Goal: Task Accomplishment & Management: Manage account settings

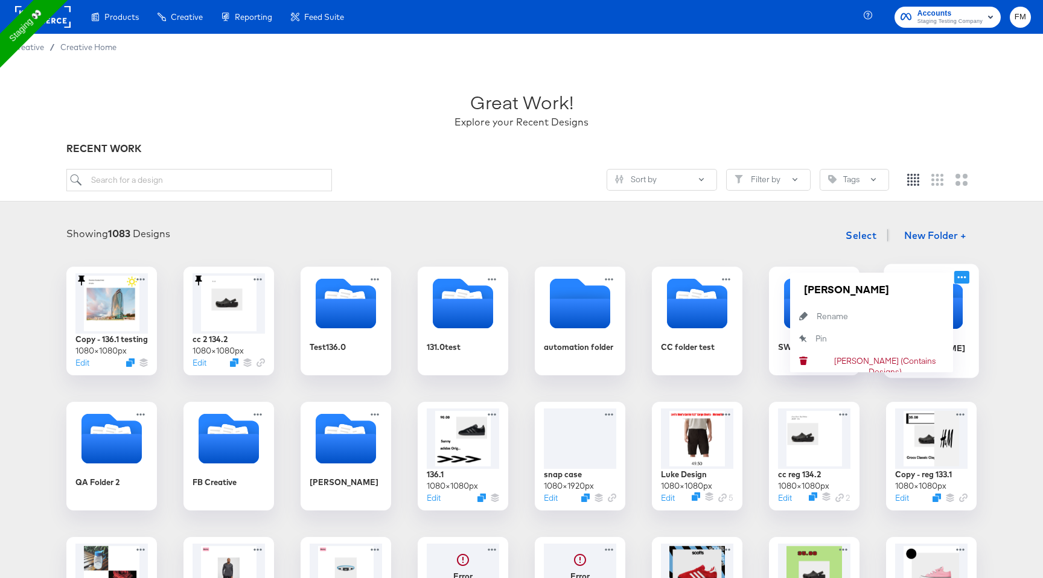
click at [964, 275] on icon at bounding box center [961, 277] width 15 height 13
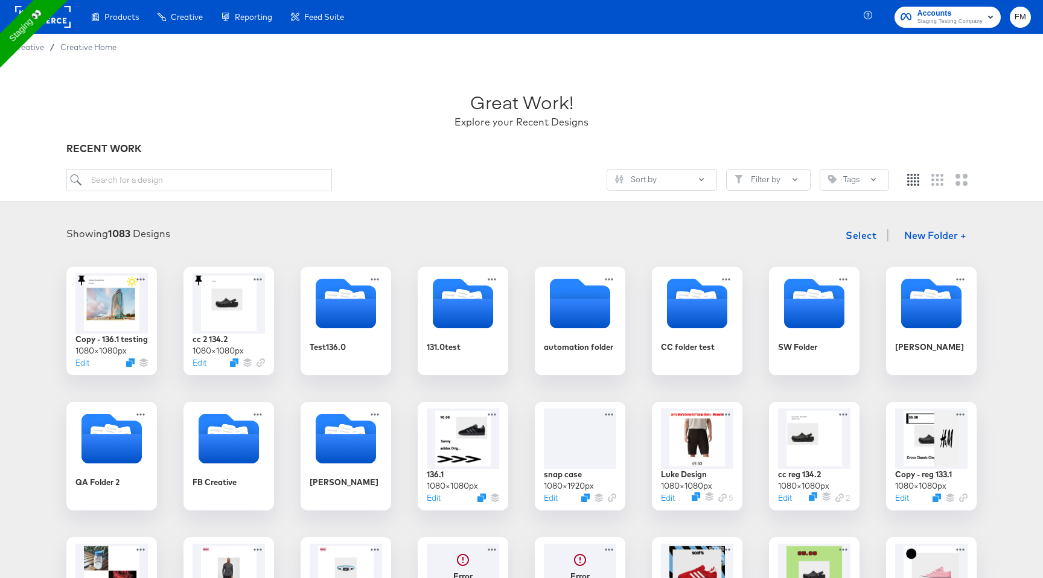
click at [1020, 318] on div "Copy - 136.1 testing 1080 × 1080 px Edit cc 2 134.2 1080 × 1080 px Edit Test136…" at bounding box center [521, 524] width 1019 height 514
click at [929, 229] on button "New Folder +" at bounding box center [935, 236] width 83 height 23
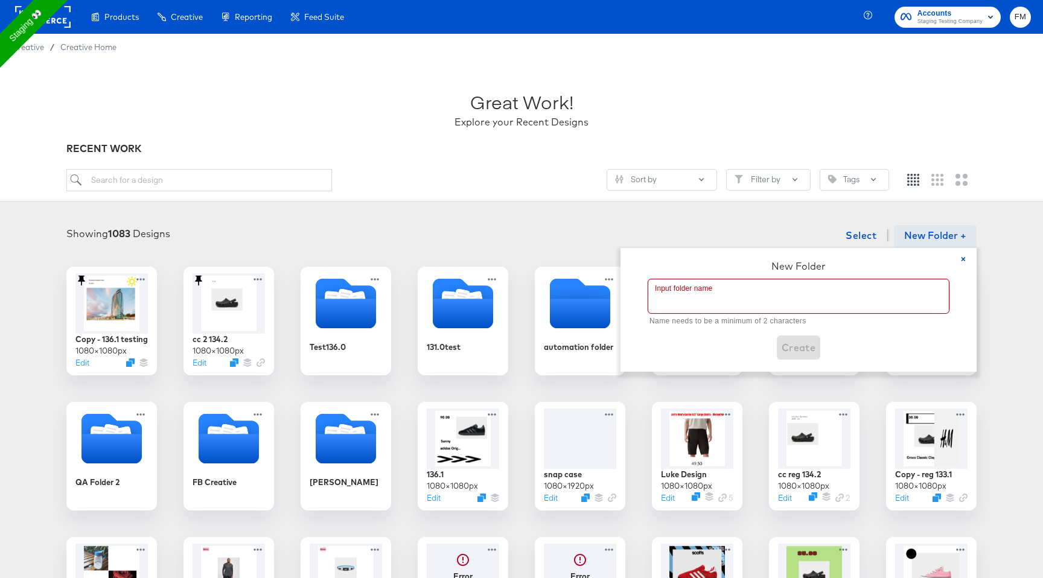
click at [818, 288] on input "text" at bounding box center [798, 296] width 301 height 34
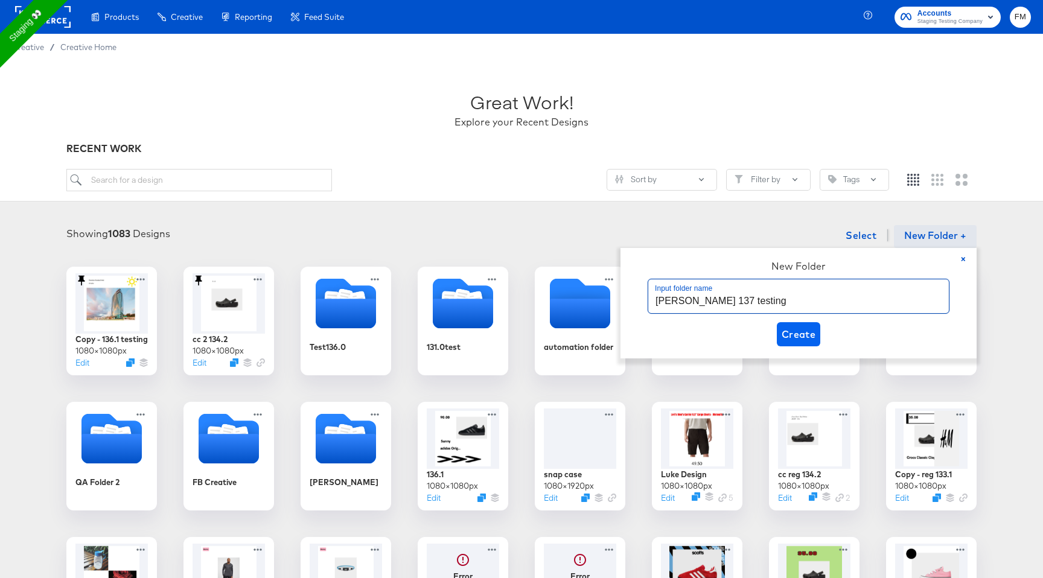
type input "fran 137 testing"
click at [808, 336] on span "Create" at bounding box center [798, 334] width 34 height 17
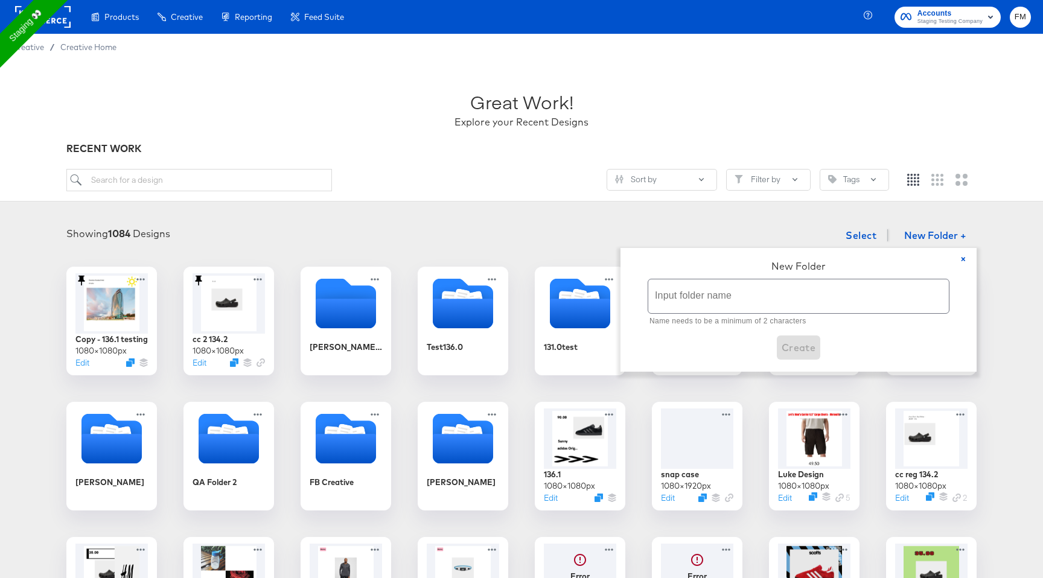
click at [592, 239] on div "Showing 1084 Designs Select New Folder + × New Folder Input folder name Name ne…" at bounding box center [521, 235] width 1019 height 25
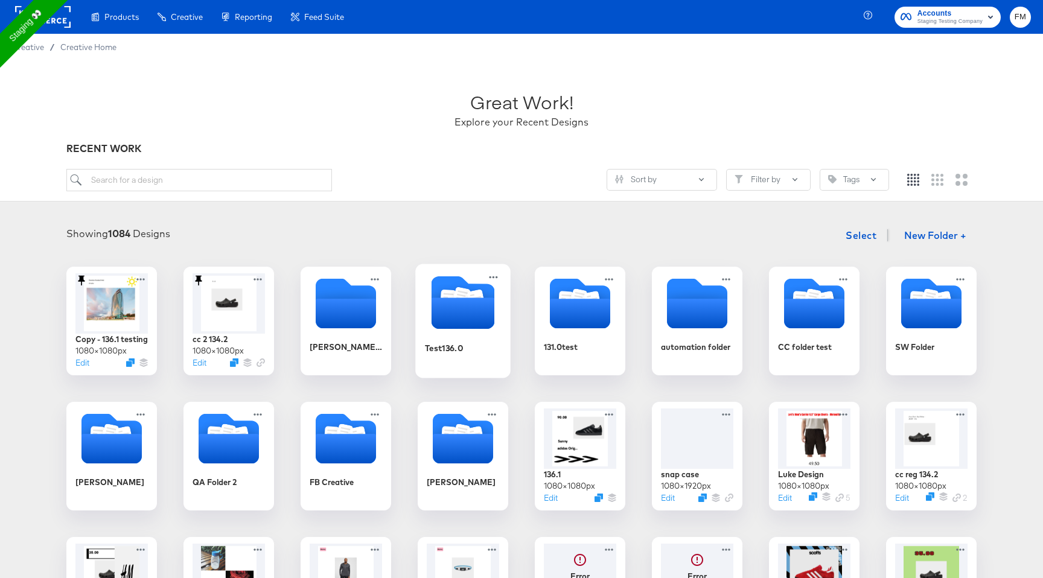
click at [460, 312] on icon "Folder" at bounding box center [462, 312] width 63 height 31
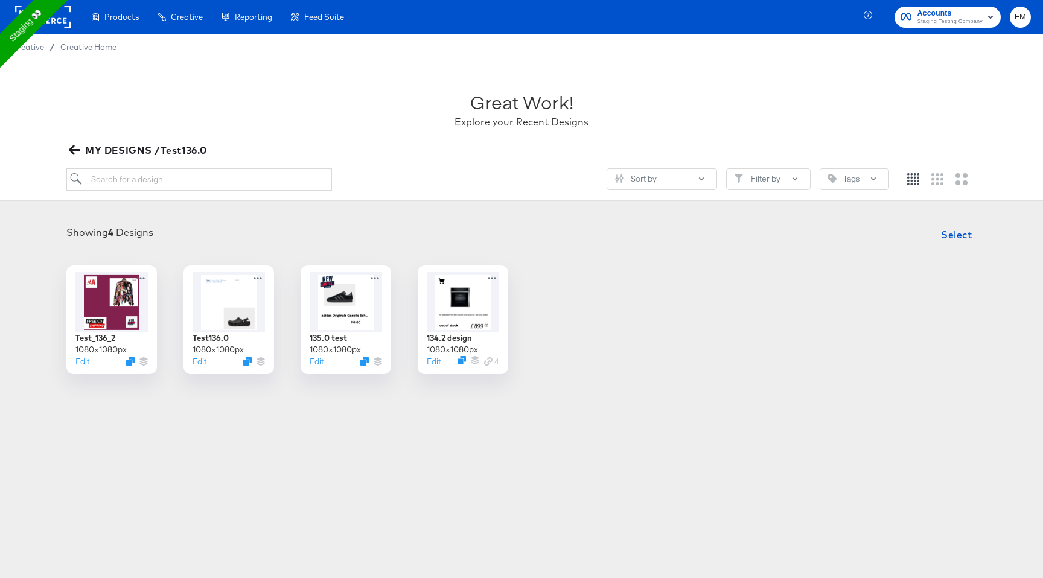
click at [546, 279] on div "Test_136_2 1080 × 1080 px Edit Test136.0 1080 × 1080 px Edit 135.0 test 1080 × …" at bounding box center [521, 320] width 1019 height 109
click at [128, 148] on span "MY DESIGNS /Test136.0" at bounding box center [139, 150] width 136 height 17
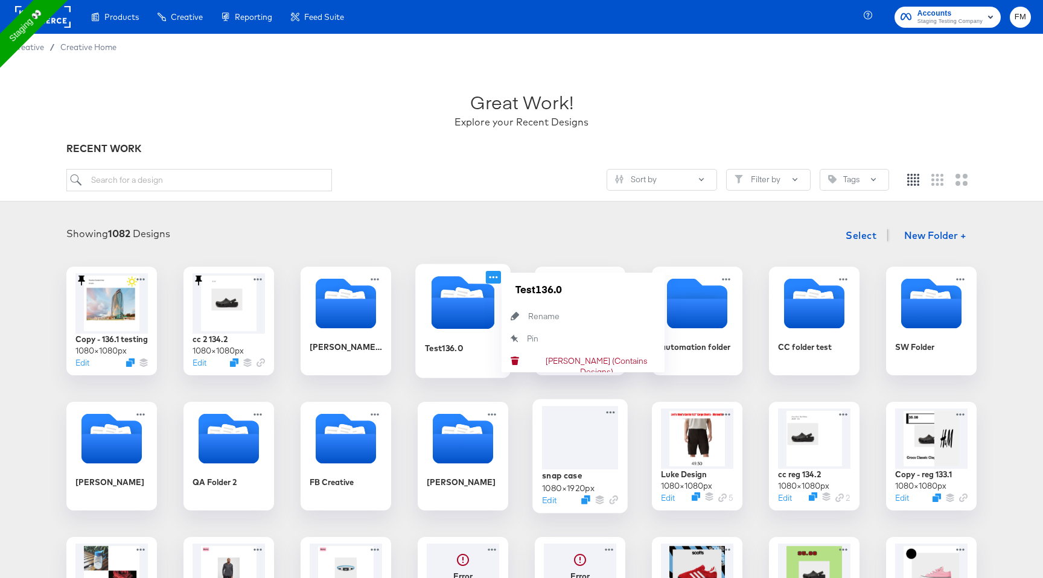
click at [498, 279] on icon at bounding box center [493, 277] width 15 height 13
click at [528, 361] on div "Delete Folder (Contains Designs) Delete Folder (Contains Designs)" at bounding box center [528, 361] width 0 height 0
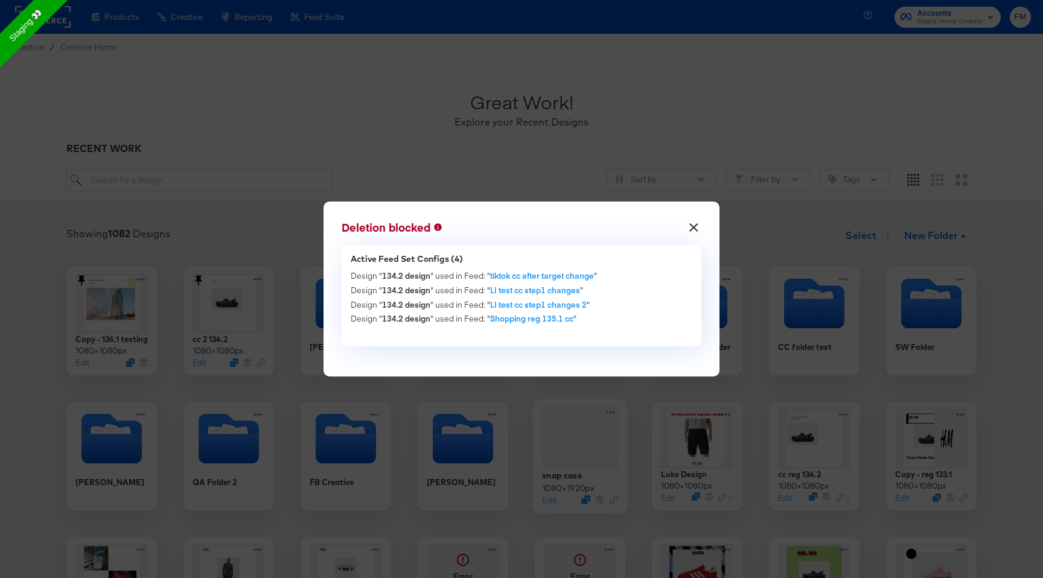
click at [695, 223] on button "×" at bounding box center [693, 225] width 22 height 22
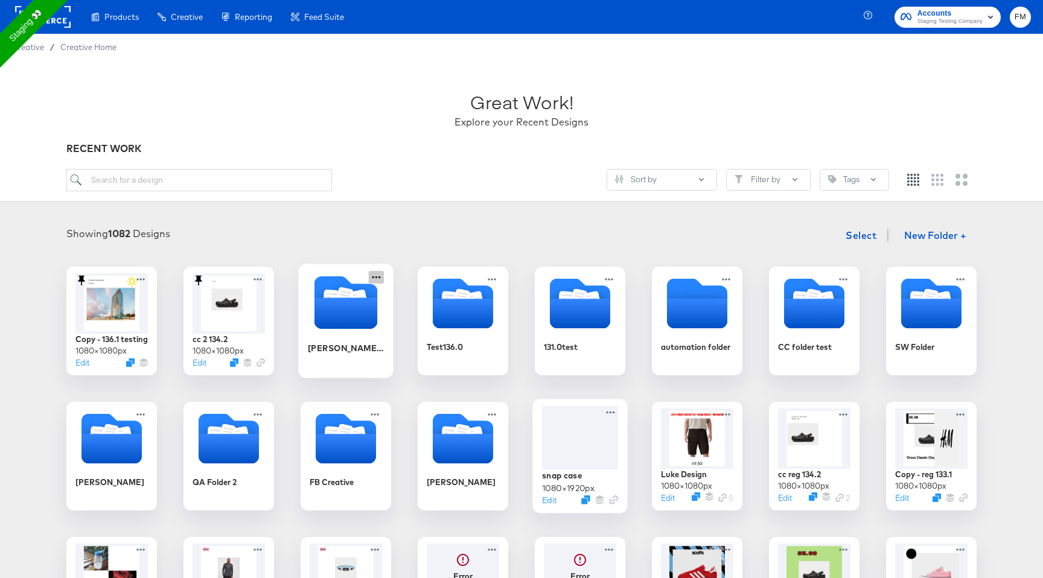
click at [382, 277] on icon at bounding box center [376, 277] width 15 height 13
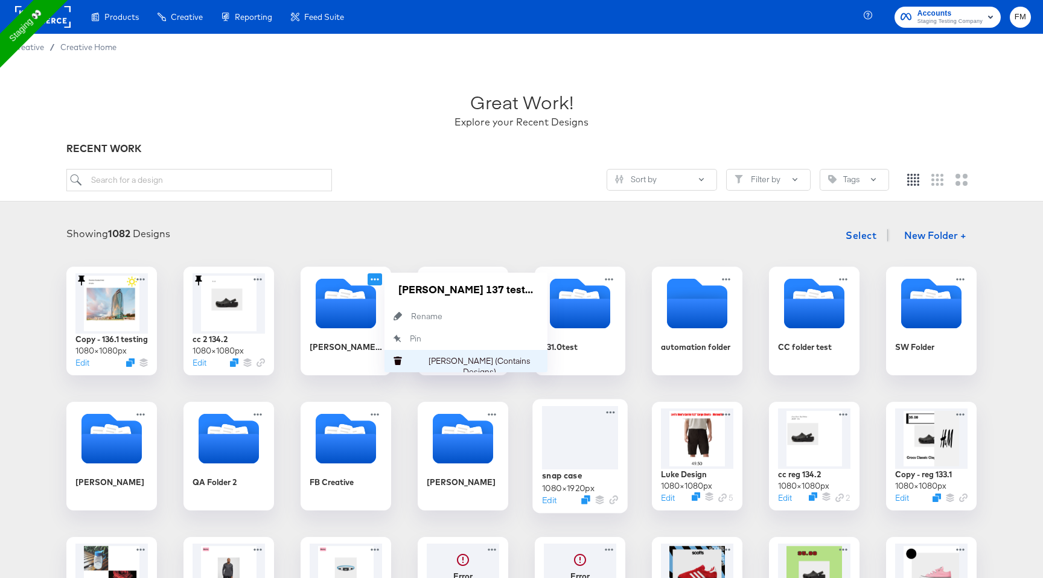
click at [411, 361] on div "Delete Folder (Contains Designs) Delete Folder (Contains Designs)" at bounding box center [411, 361] width 0 height 0
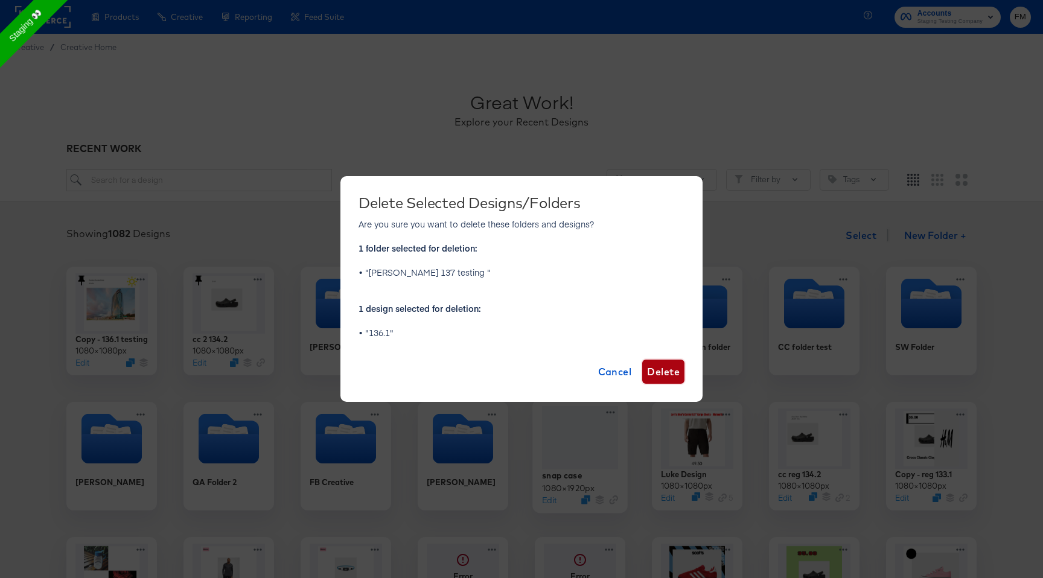
click at [673, 374] on span "Delete" at bounding box center [663, 371] width 33 height 17
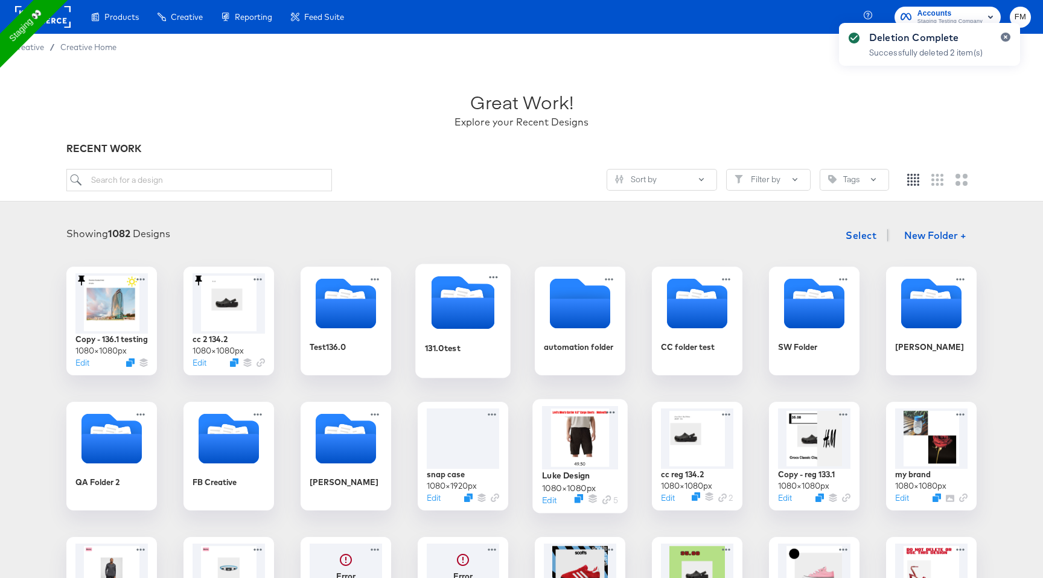
click at [432, 308] on icon "Folder" at bounding box center [462, 312] width 63 height 31
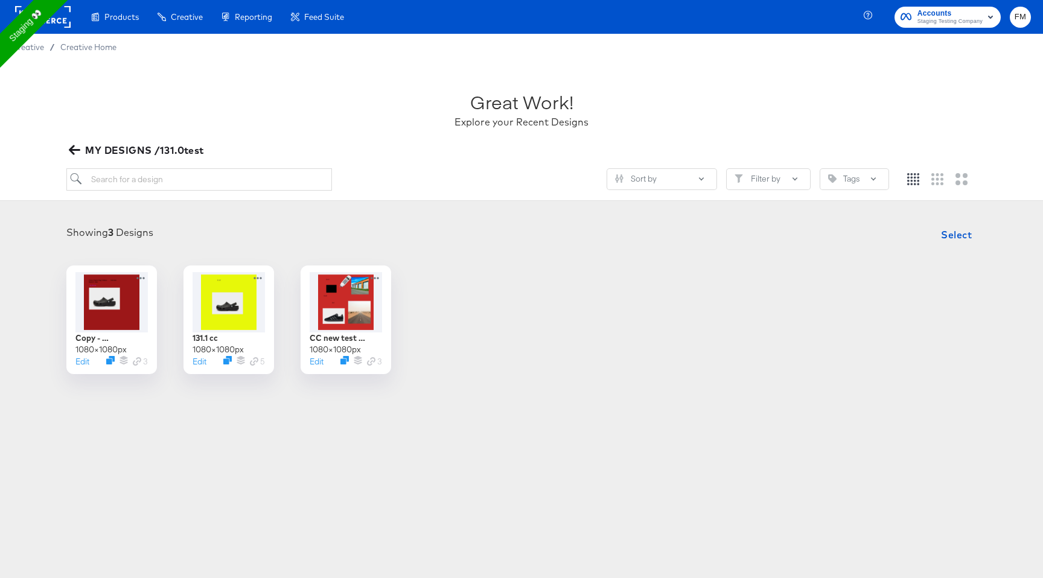
click at [73, 148] on icon "button" at bounding box center [74, 149] width 11 height 11
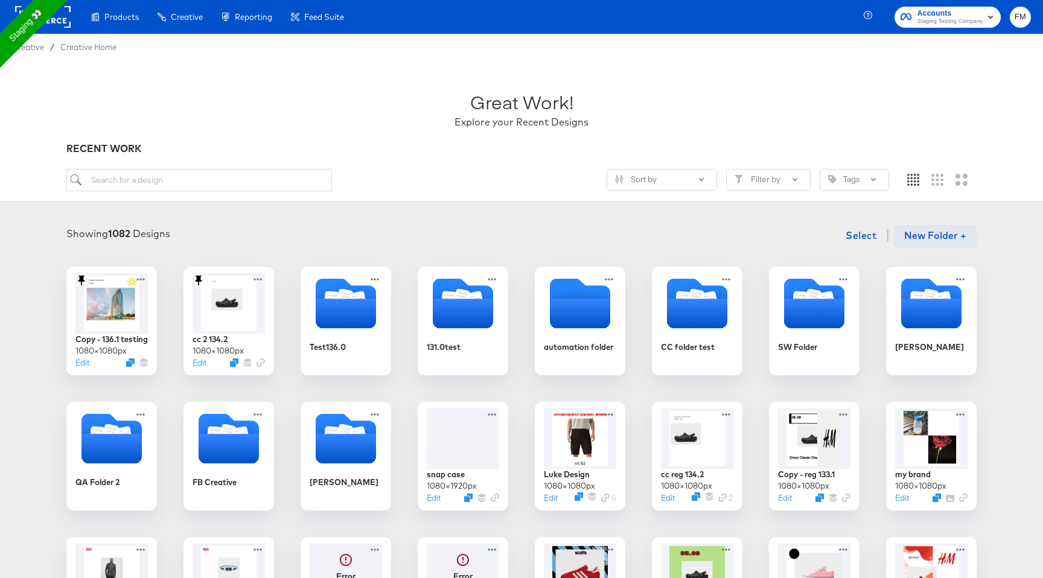
click at [940, 234] on button "New Folder +" at bounding box center [935, 236] width 83 height 23
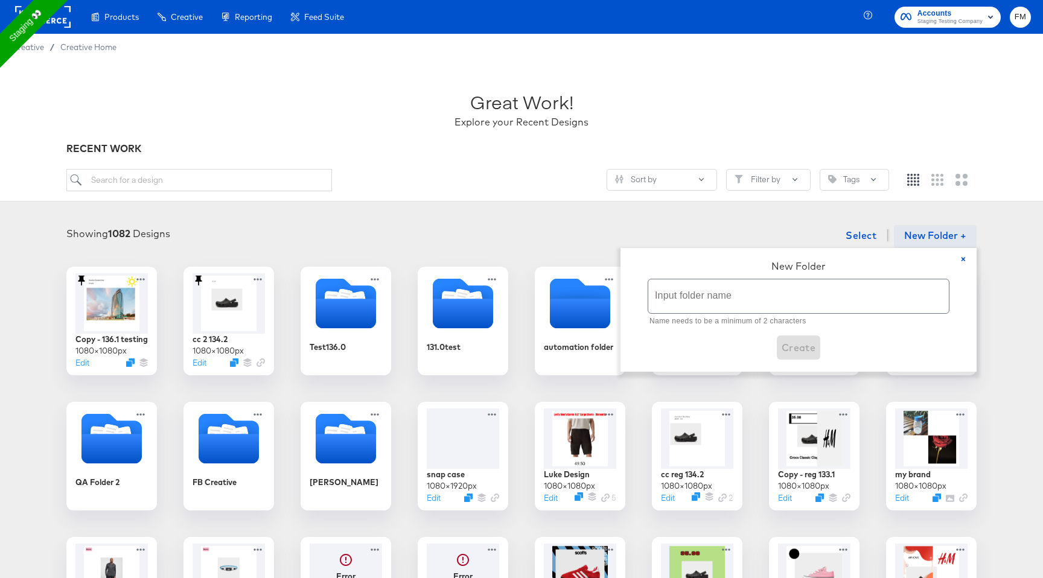
click at [845, 302] on input "text" at bounding box center [798, 296] width 301 height 34
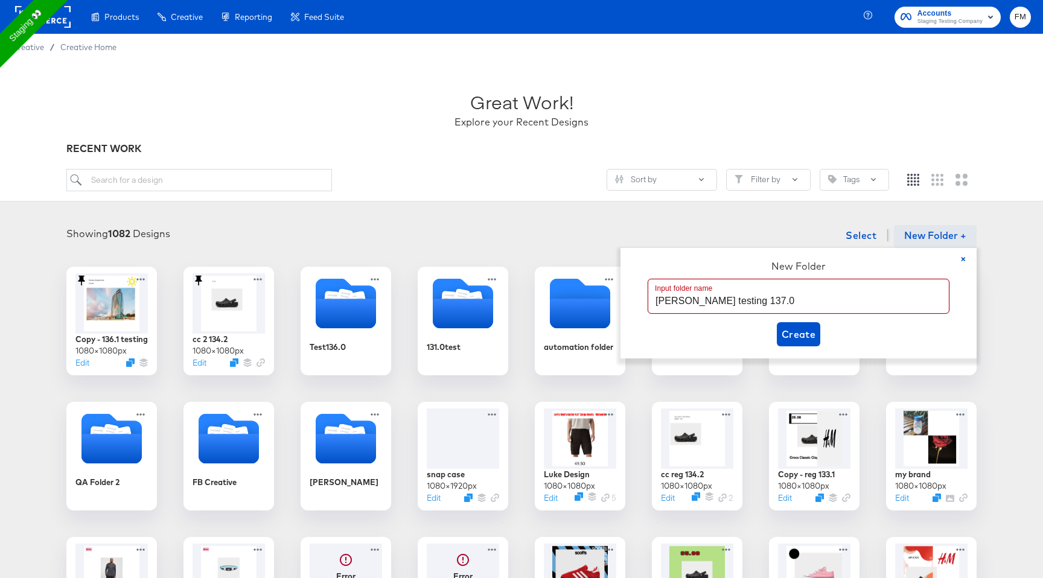
type input "fran testing 137.0"
click at [822, 329] on div "New Folder Input folder name fran testing 137.0 Create" at bounding box center [798, 303] width 344 height 86
click at [811, 329] on span "Create" at bounding box center [798, 334] width 34 height 17
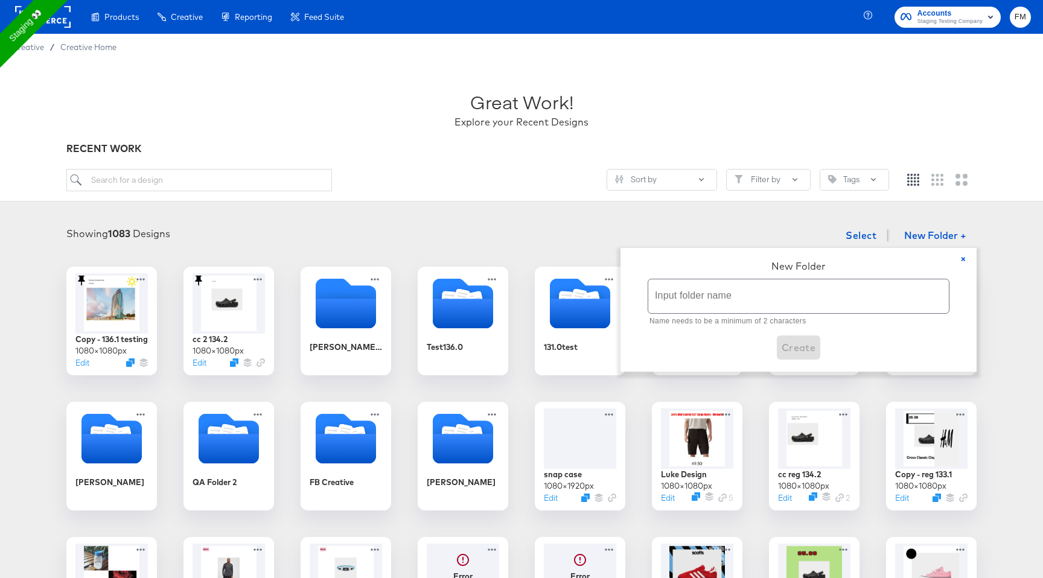
click at [398, 244] on div "Showing 1083 Designs Select New Folder + × New Folder Input folder name Name ne…" at bounding box center [521, 235] width 1019 height 25
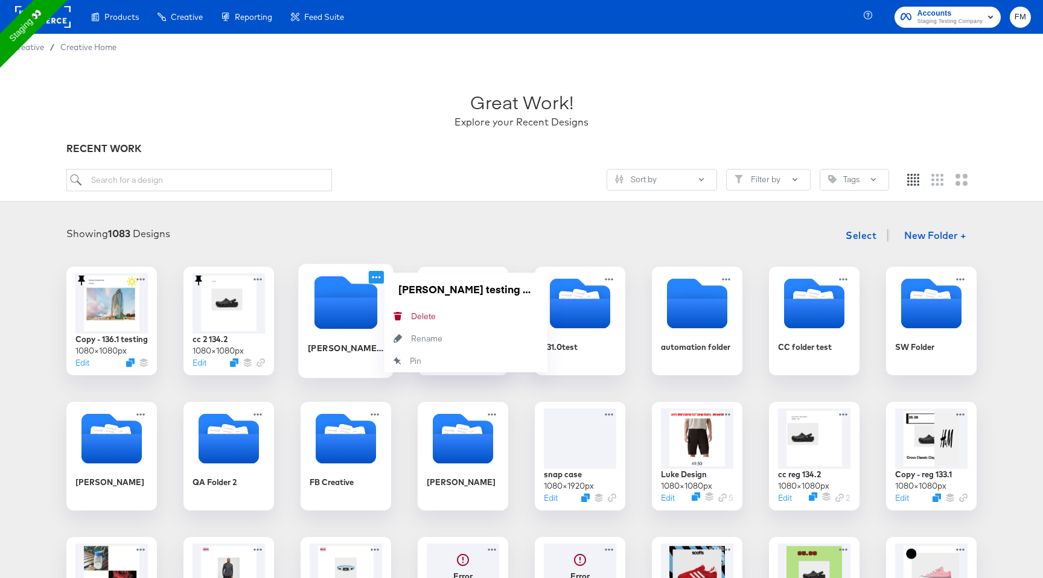
click at [379, 276] on icon at bounding box center [376, 277] width 15 height 13
click at [411, 316] on div "Delete Delete" at bounding box center [411, 316] width 0 height 0
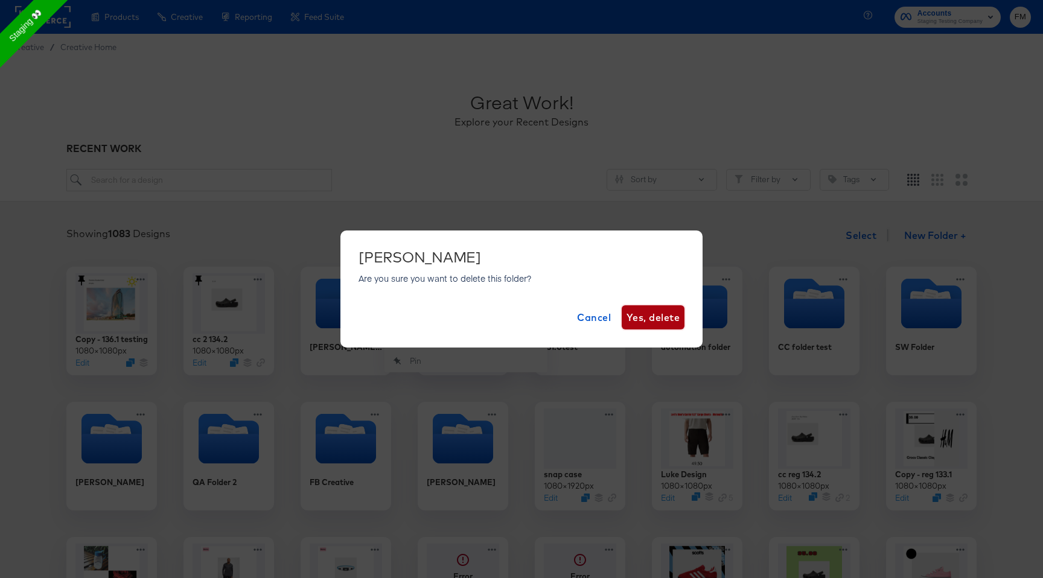
click at [643, 317] on span "Yes, delete" at bounding box center [652, 317] width 53 height 17
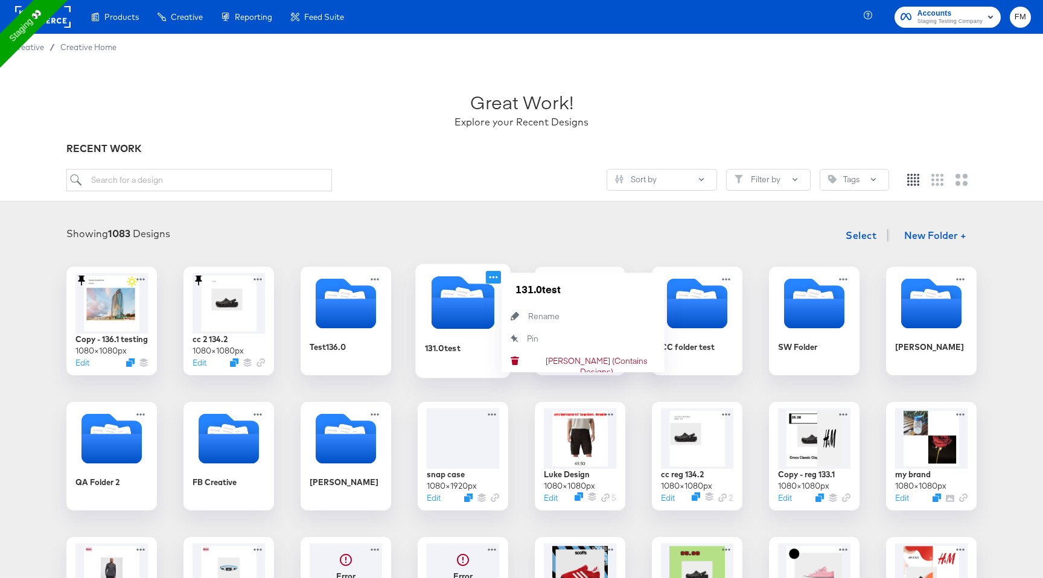
click at [493, 273] on icon at bounding box center [493, 277] width 15 height 13
click at [528, 316] on div "Rename Rename" at bounding box center [528, 316] width 0 height 0
click at [541, 288] on input "131.0test" at bounding box center [582, 289] width 145 height 24
click at [570, 290] on input "131.0 test" at bounding box center [582, 289] width 145 height 24
type input "131.0 testing"
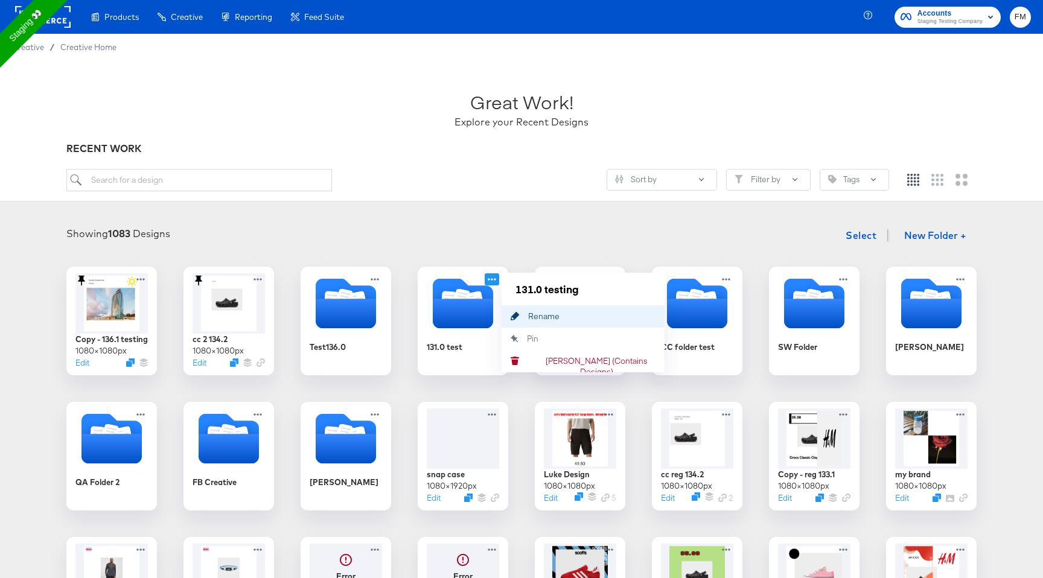
click at [584, 317] on button "Rename Rename" at bounding box center [582, 316] width 163 height 22
click at [593, 237] on div "Showing 1083 Designs Select New Folder +" at bounding box center [521, 235] width 1019 height 25
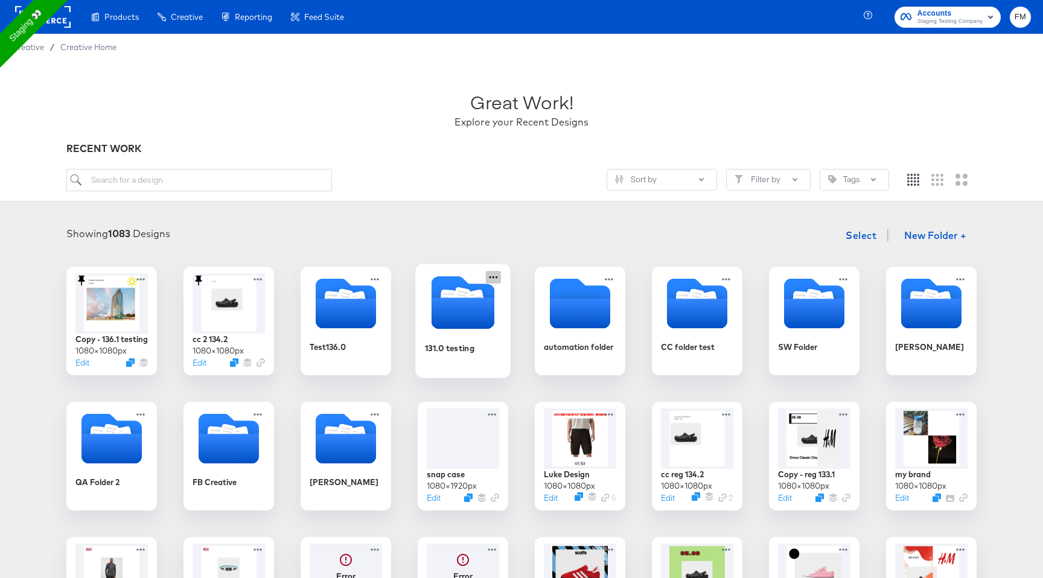
click at [491, 276] on icon at bounding box center [493, 277] width 15 height 13
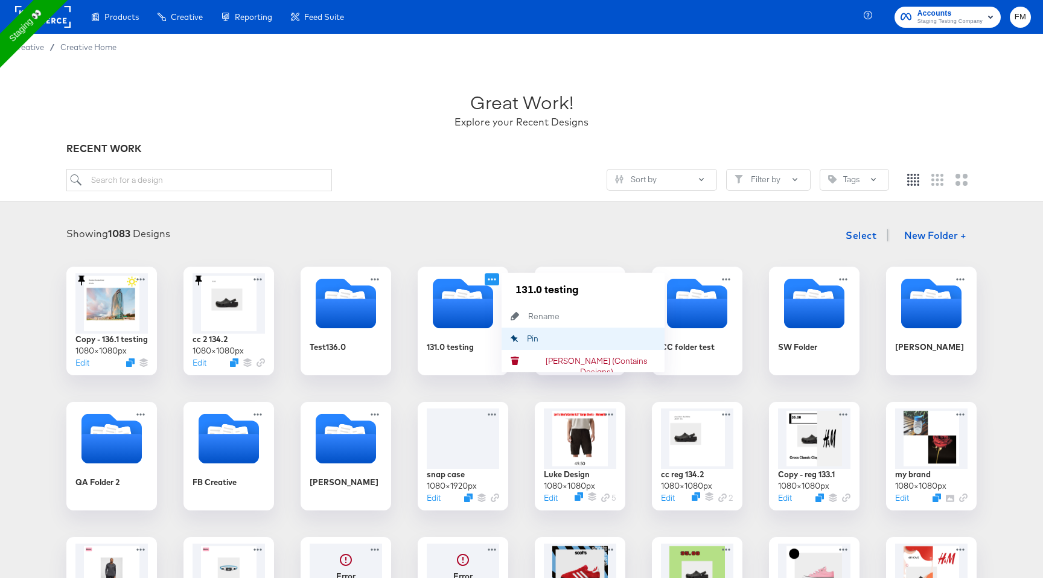
click at [517, 332] on div "Pin Pin" at bounding box center [513, 339] width 25 height 22
